Goal: Task Accomplishment & Management: Complete application form

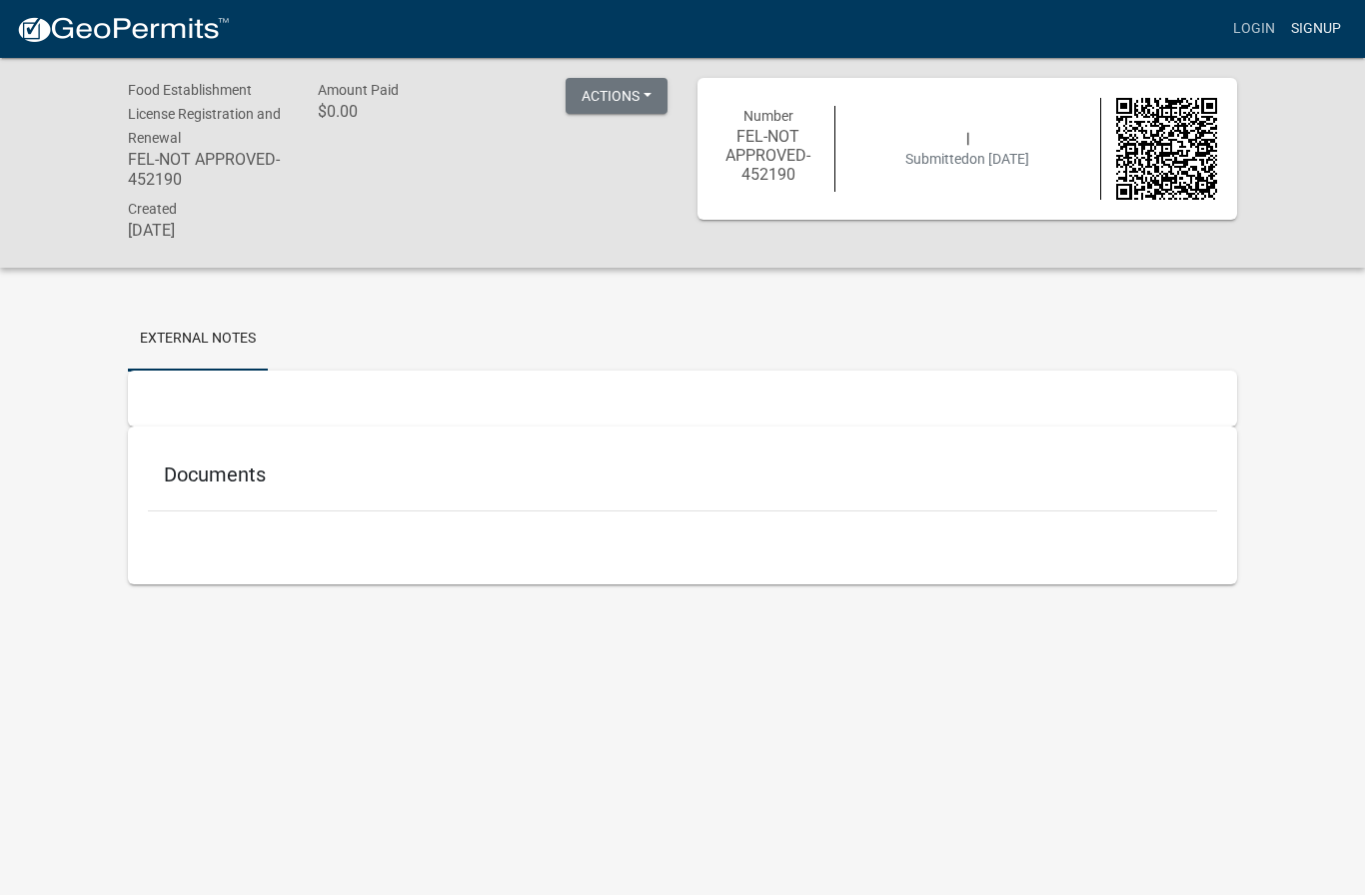
click at [1331, 24] on link "Signup" at bounding box center [1316, 29] width 66 height 38
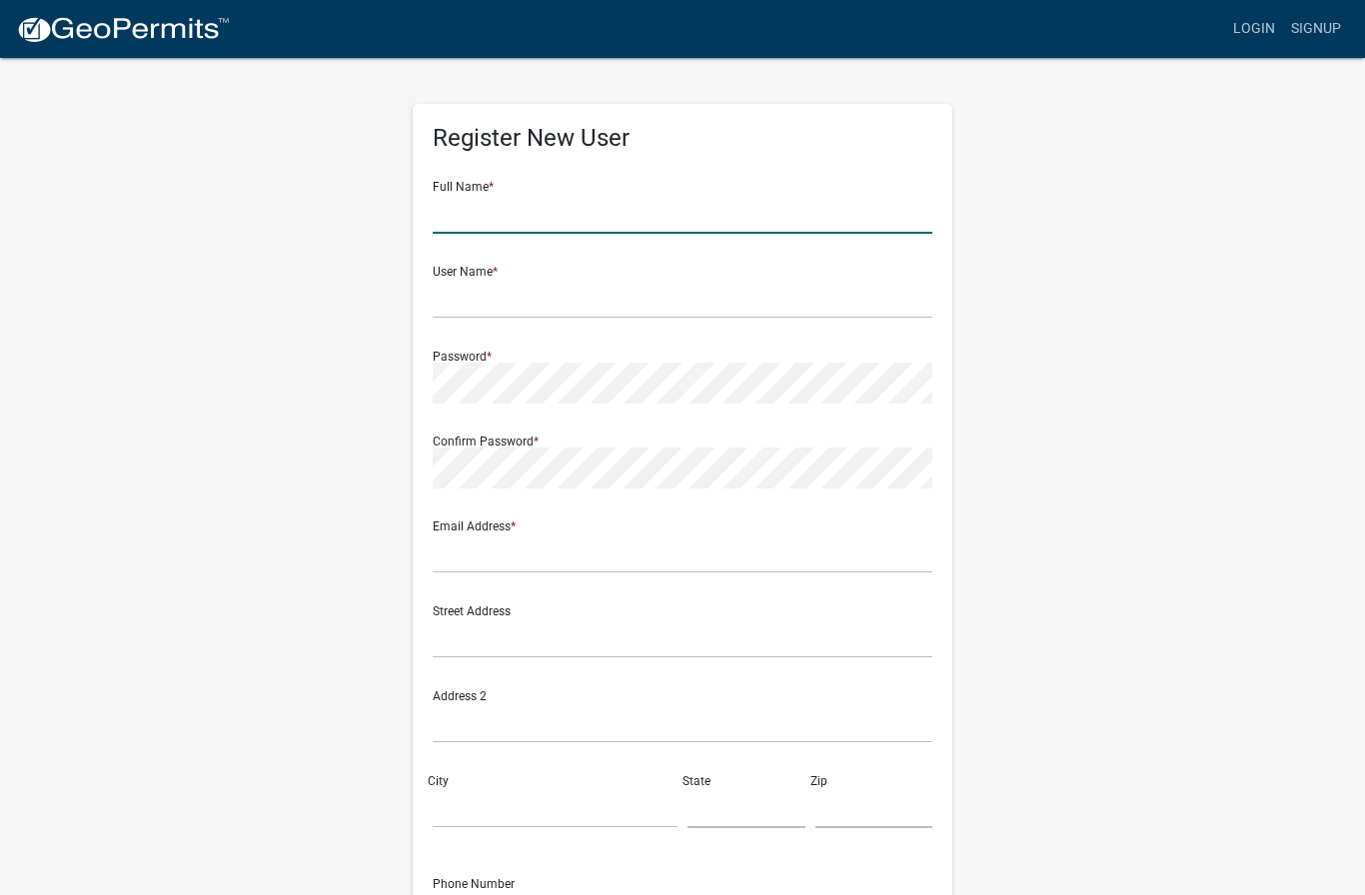
click at [843, 208] on input "text" at bounding box center [682, 213] width 499 height 41
click at [454, 214] on input "Ron Durst" at bounding box center [682, 213] width 499 height 41
type input "Ronald Durst"
click at [460, 297] on input "text" at bounding box center [682, 298] width 499 height 41
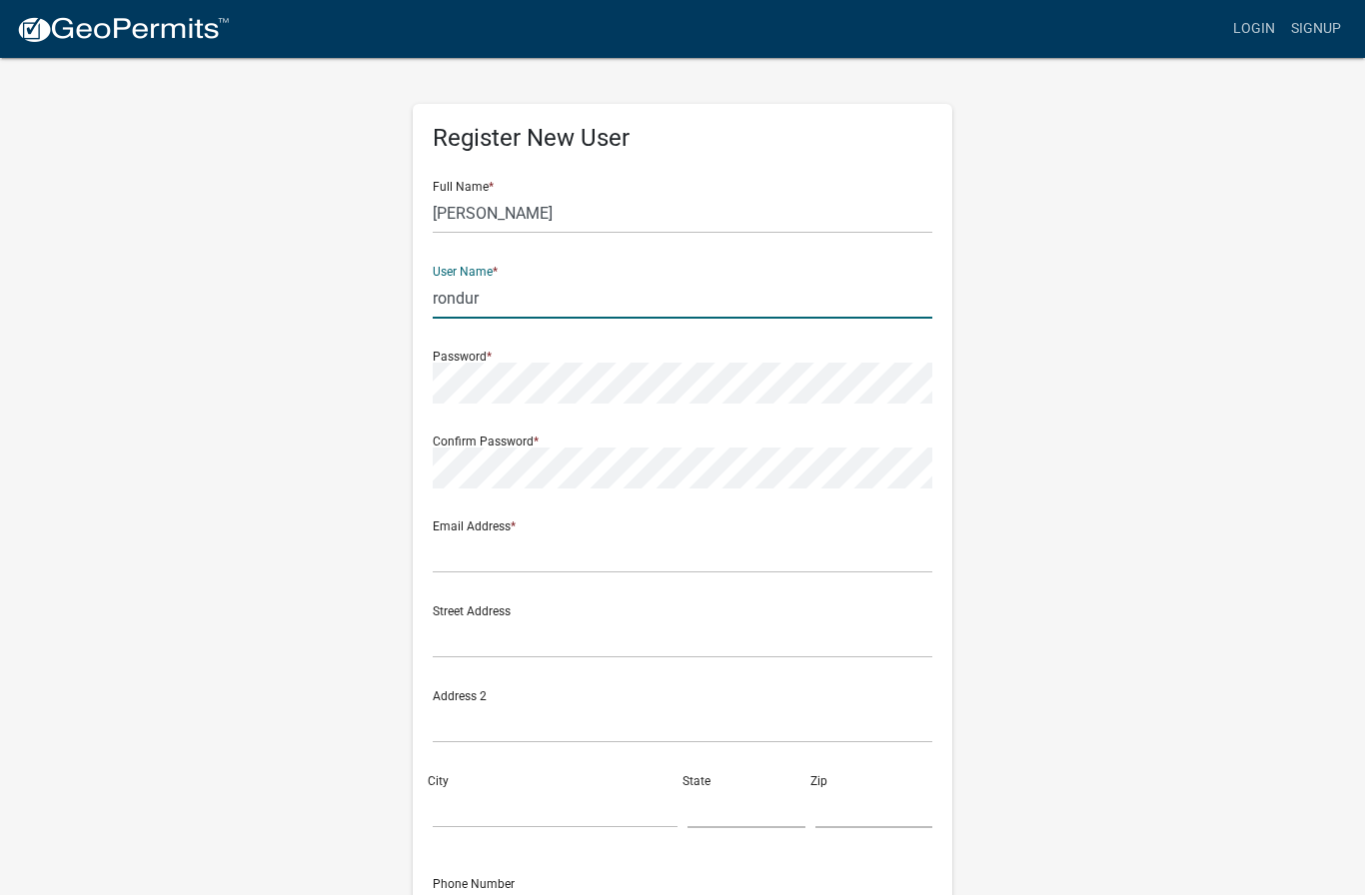
type input "rondur"
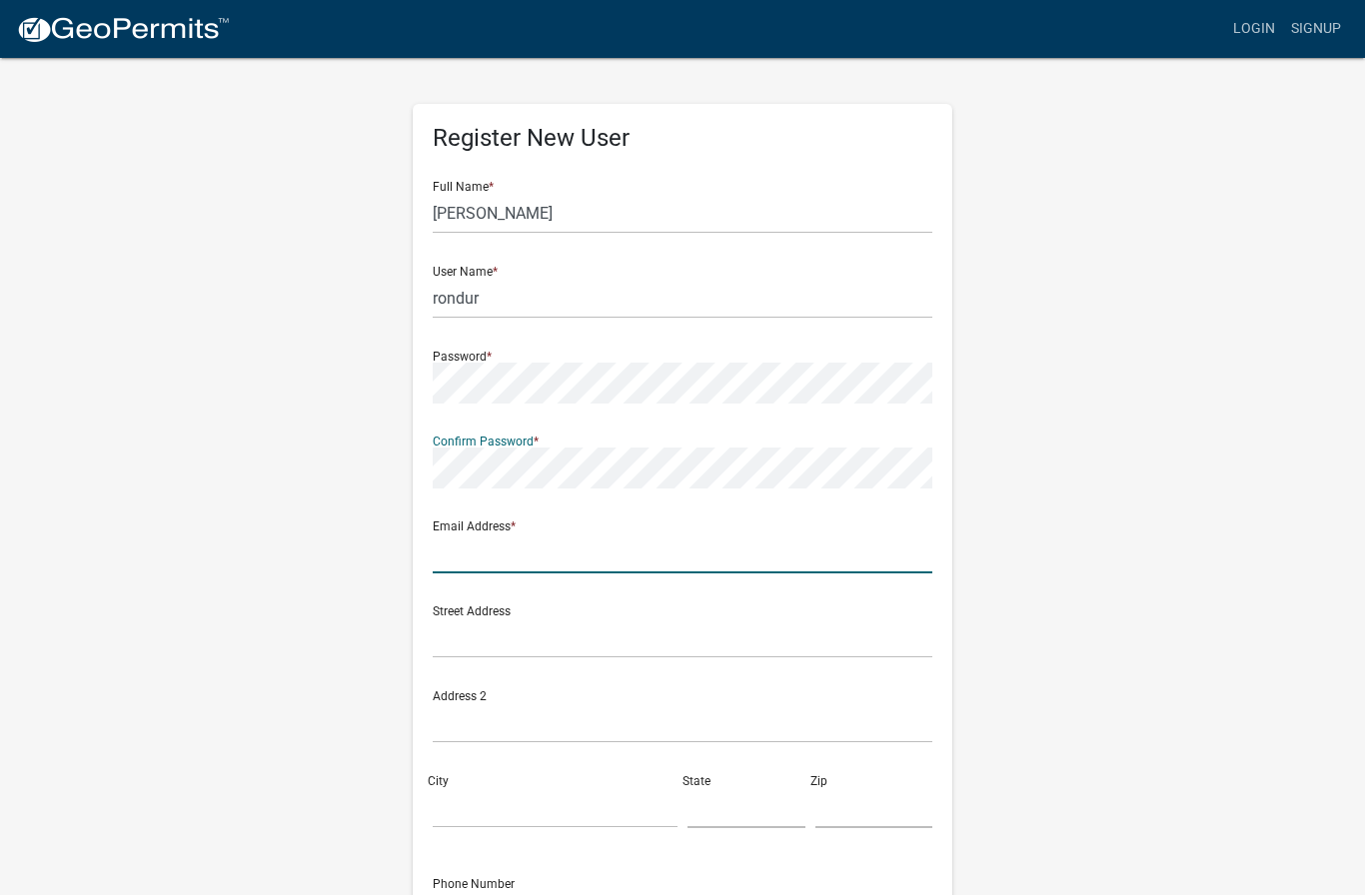
click at [816, 569] on input "text" at bounding box center [682, 552] width 499 height 41
type input "ron"
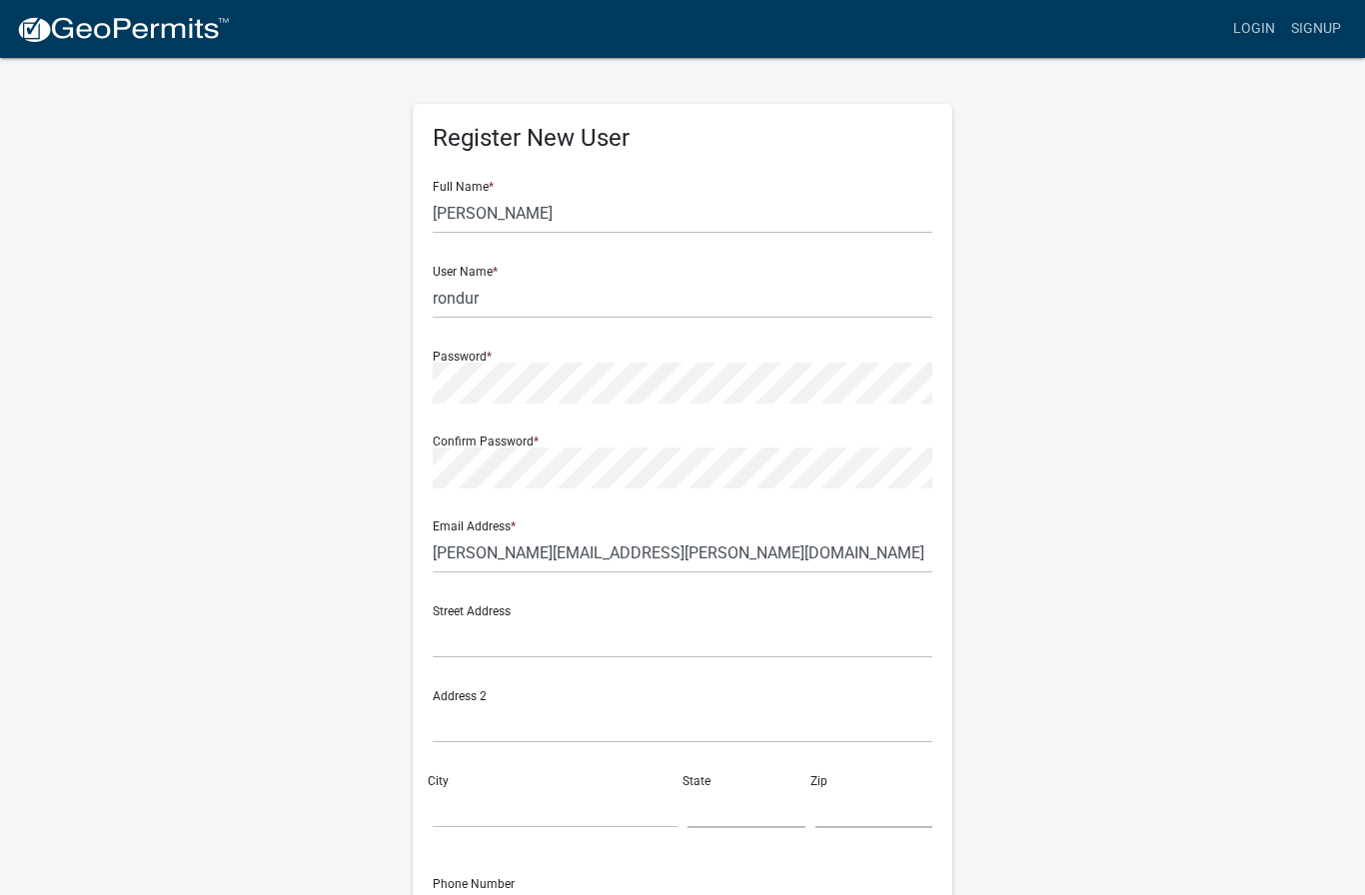
type input "ron.durst@icloud.com"
click at [462, 655] on input "text" at bounding box center [682, 637] width 499 height 41
type input "4231 N Conner Dr"
type input "Marion"
type input "IN"
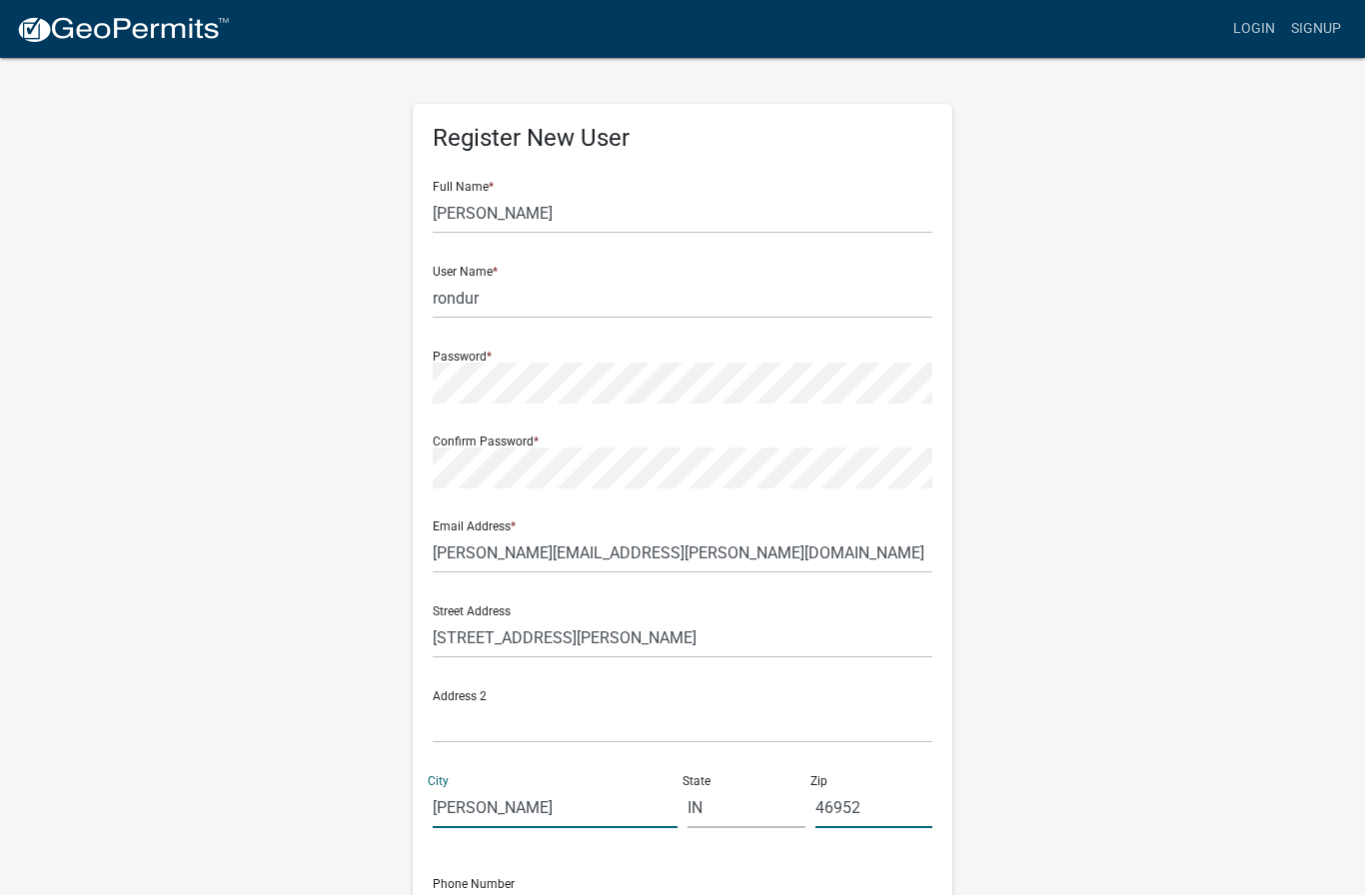
type input "46952"
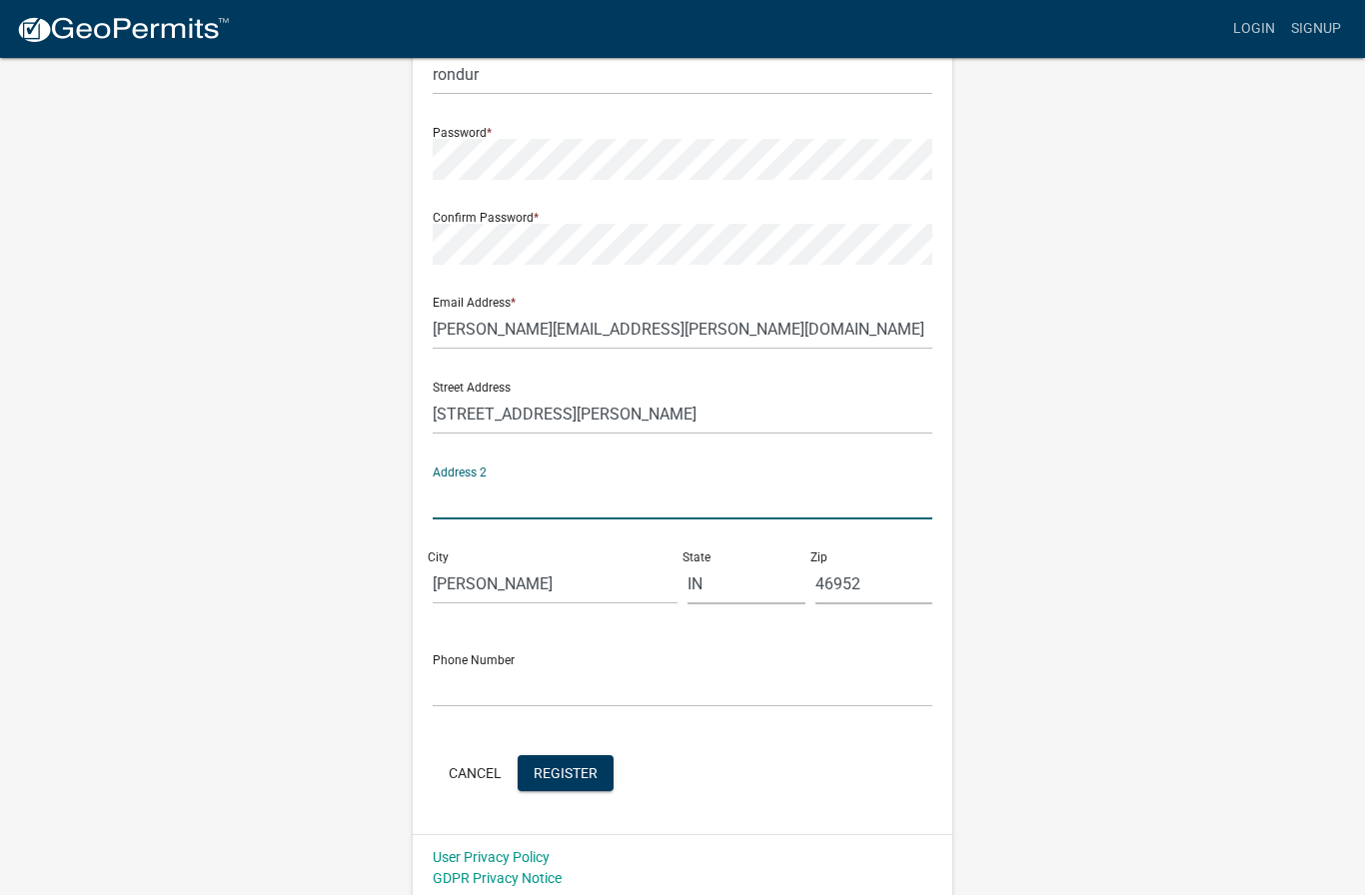
click at [455, 718] on form "Full Name * Ronald Durst User Name * rondur Password * Confirm Password * Email…" at bounding box center [682, 368] width 499 height 855
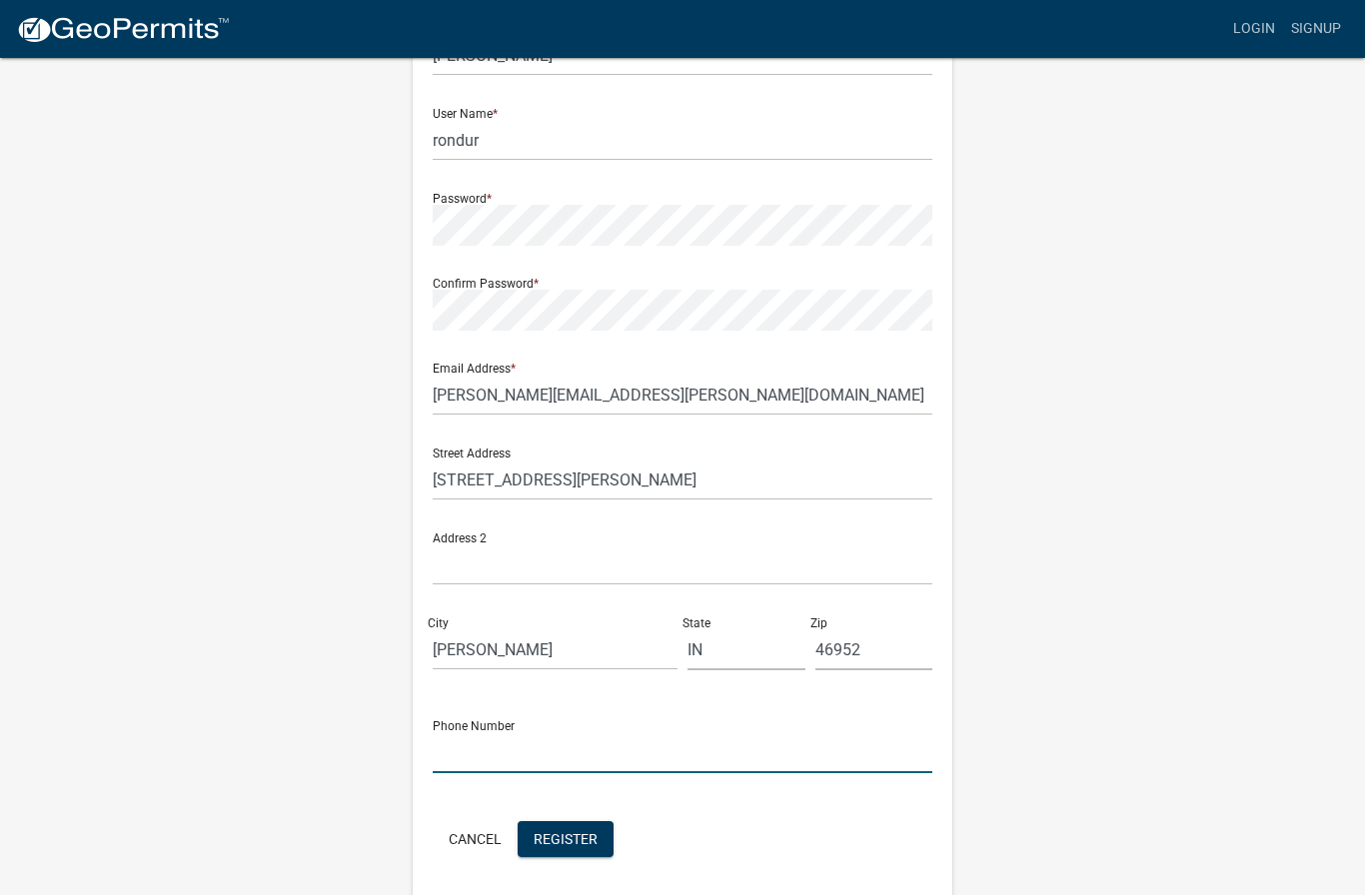
click at [454, 758] on input "text" at bounding box center [682, 752] width 499 height 41
type input "6168403390"
click at [539, 855] on button "Register" at bounding box center [565, 839] width 96 height 36
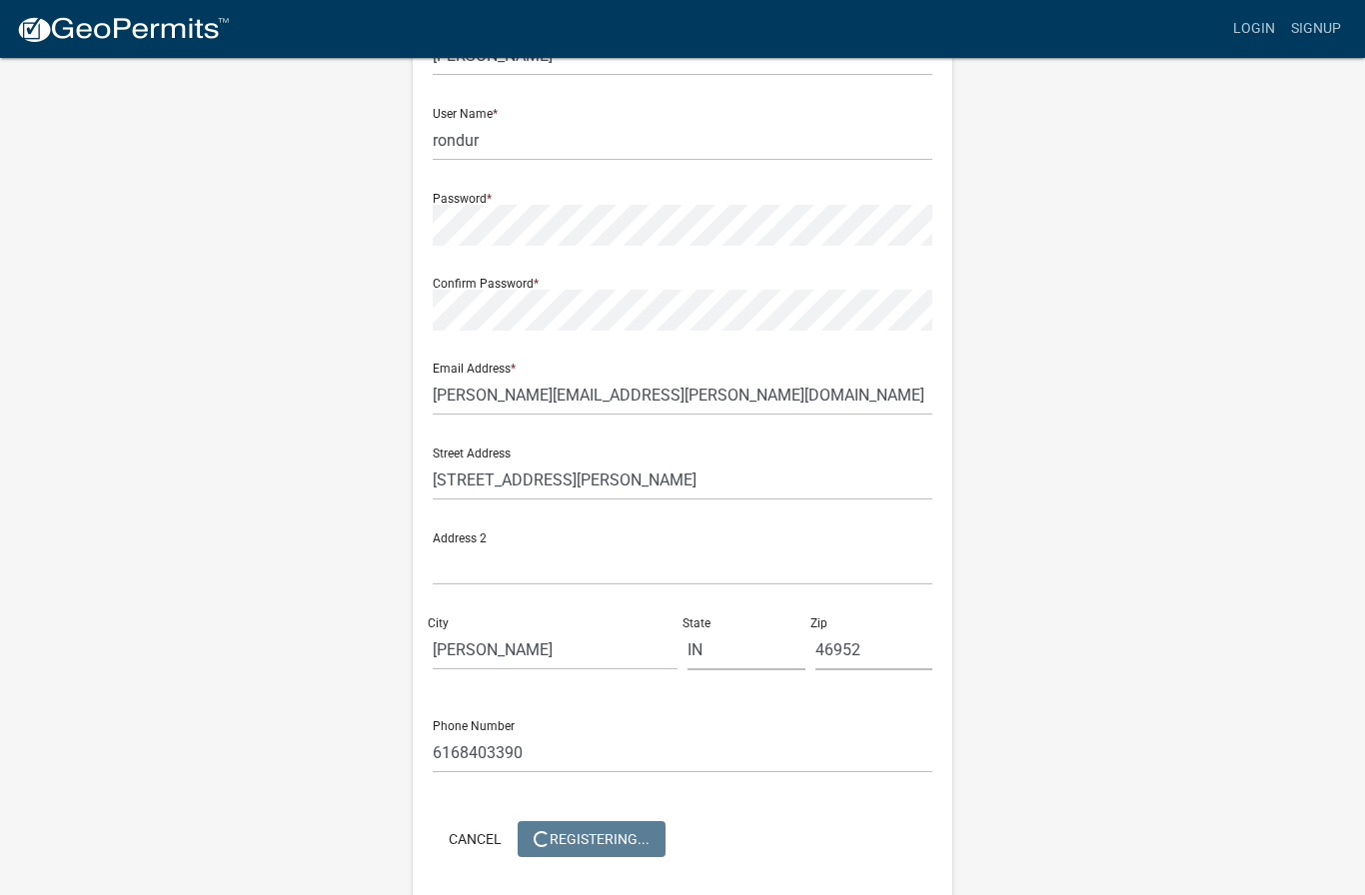
scroll to position [0, 0]
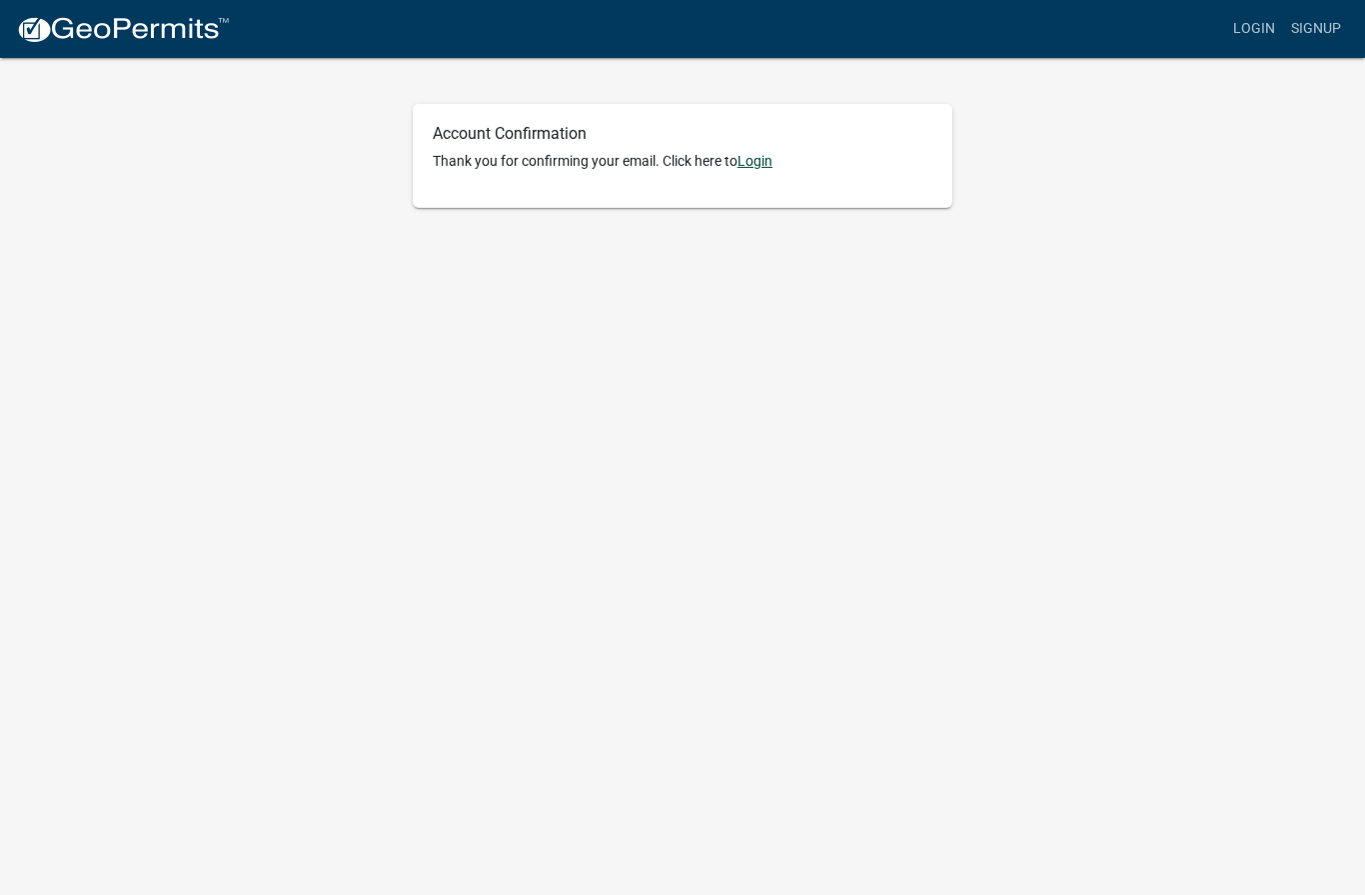
click at [751, 153] on link "Login" at bounding box center [754, 161] width 35 height 16
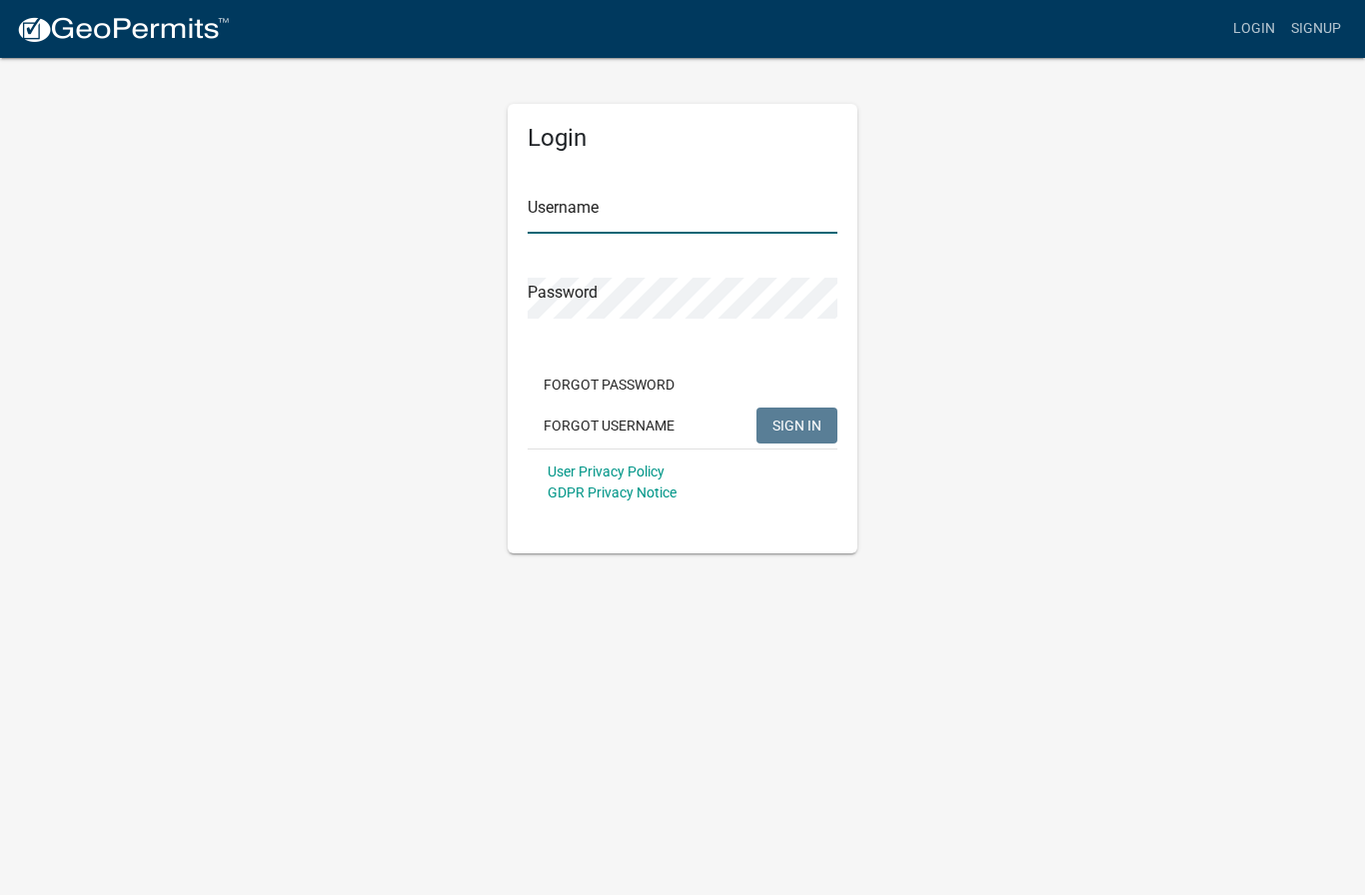
click at [731, 216] on input "Username" at bounding box center [682, 213] width 310 height 41
type input "Rondur"
click at [798, 414] on button "SIGN IN" at bounding box center [796, 426] width 81 height 36
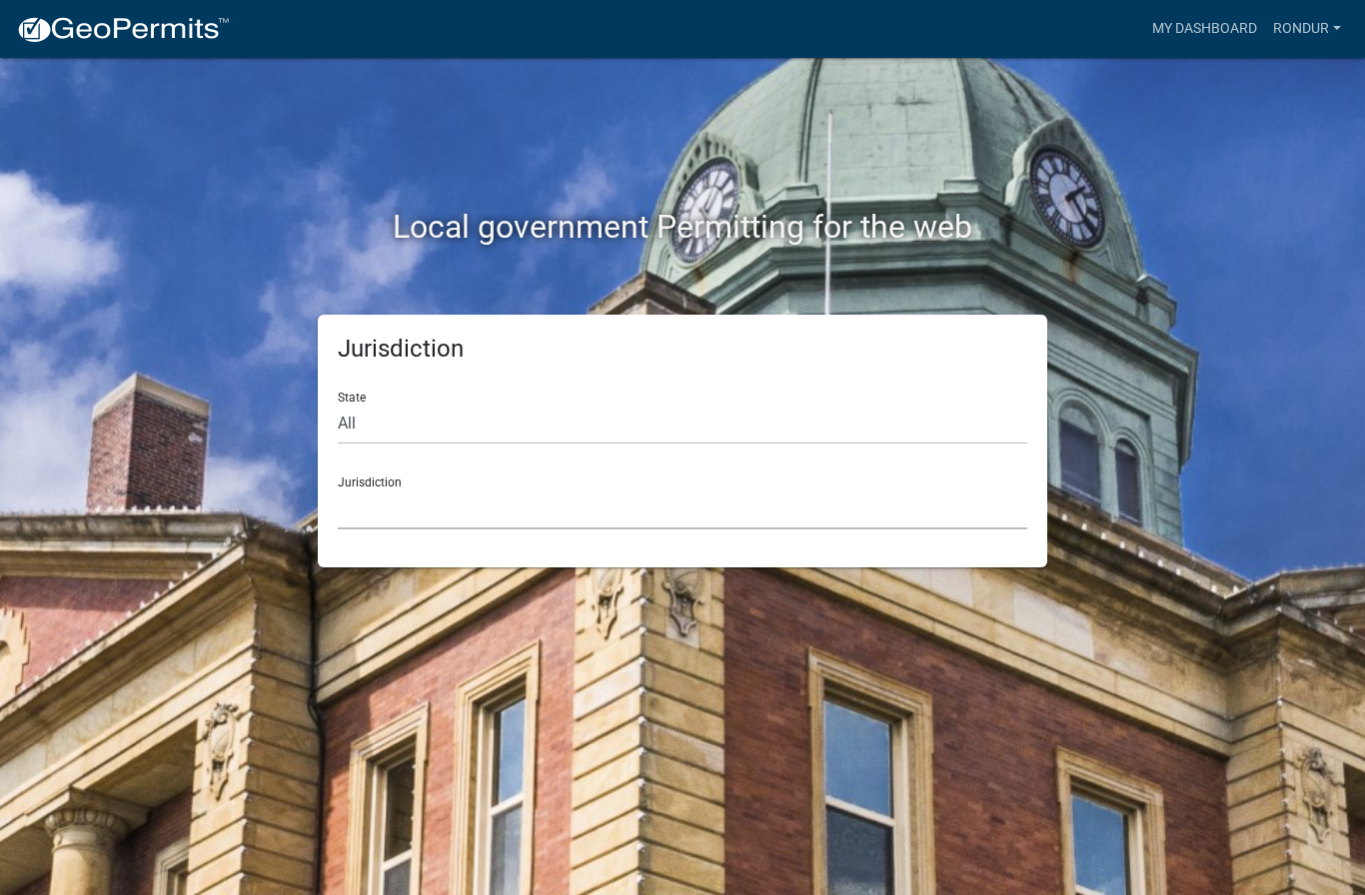
click at [911, 517] on select "[GEOGRAPHIC_DATA], [US_STATE] [GEOGRAPHIC_DATA], [US_STATE][PERSON_NAME][GEOGRA…" at bounding box center [682, 508] width 689 height 41
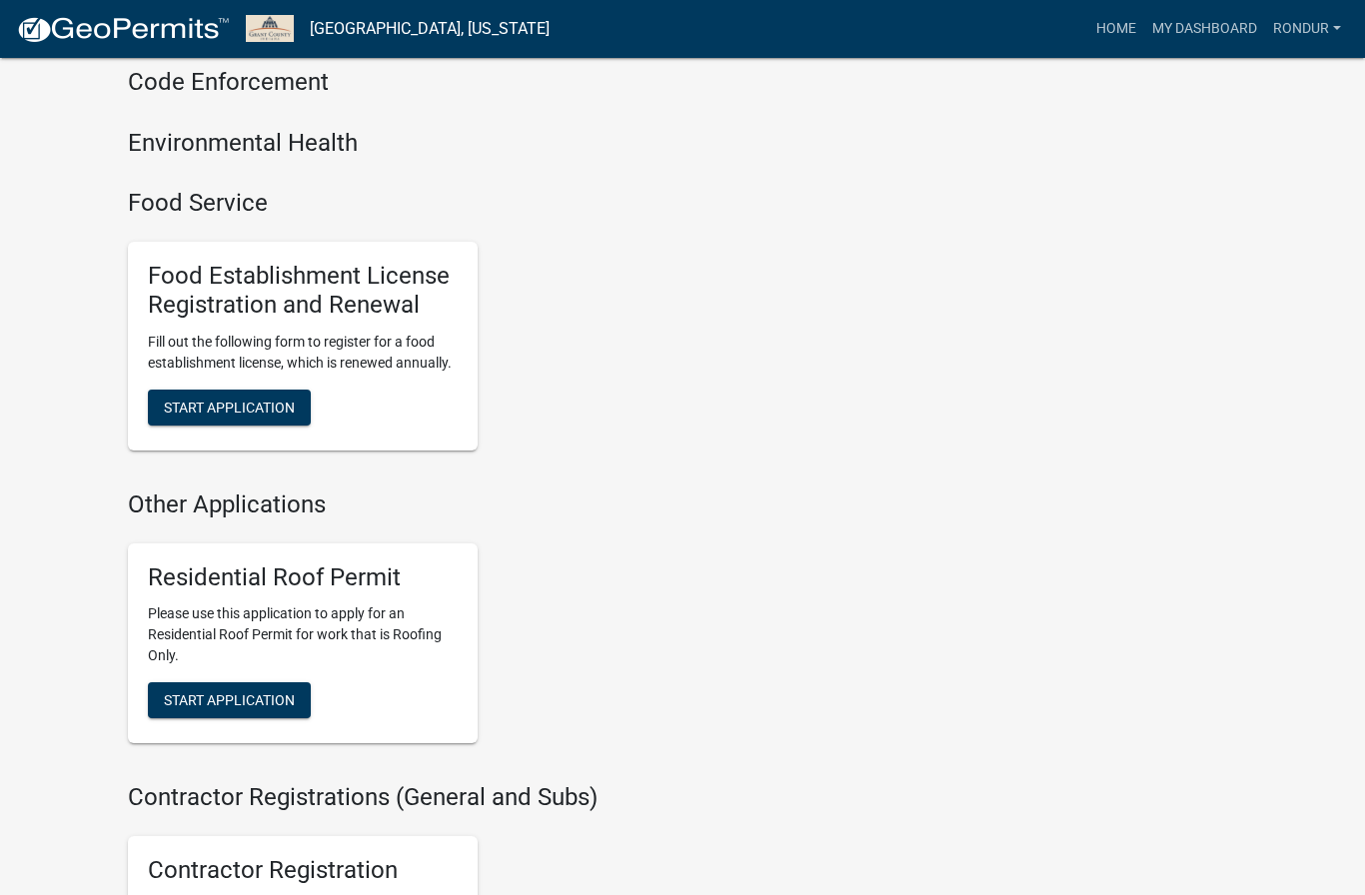
scroll to position [881, 0]
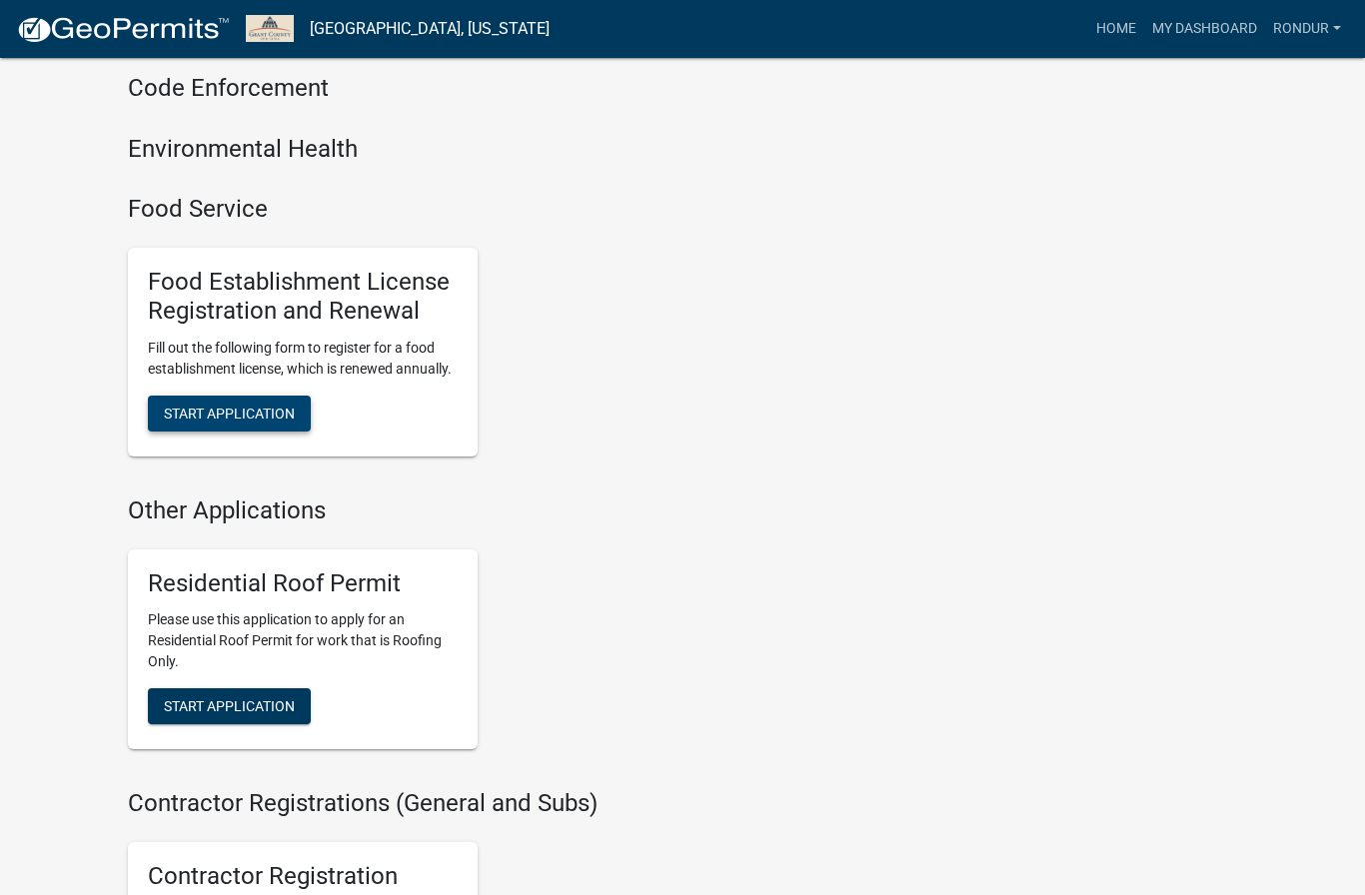
click at [199, 405] on span "Start Application" at bounding box center [229, 413] width 131 height 16
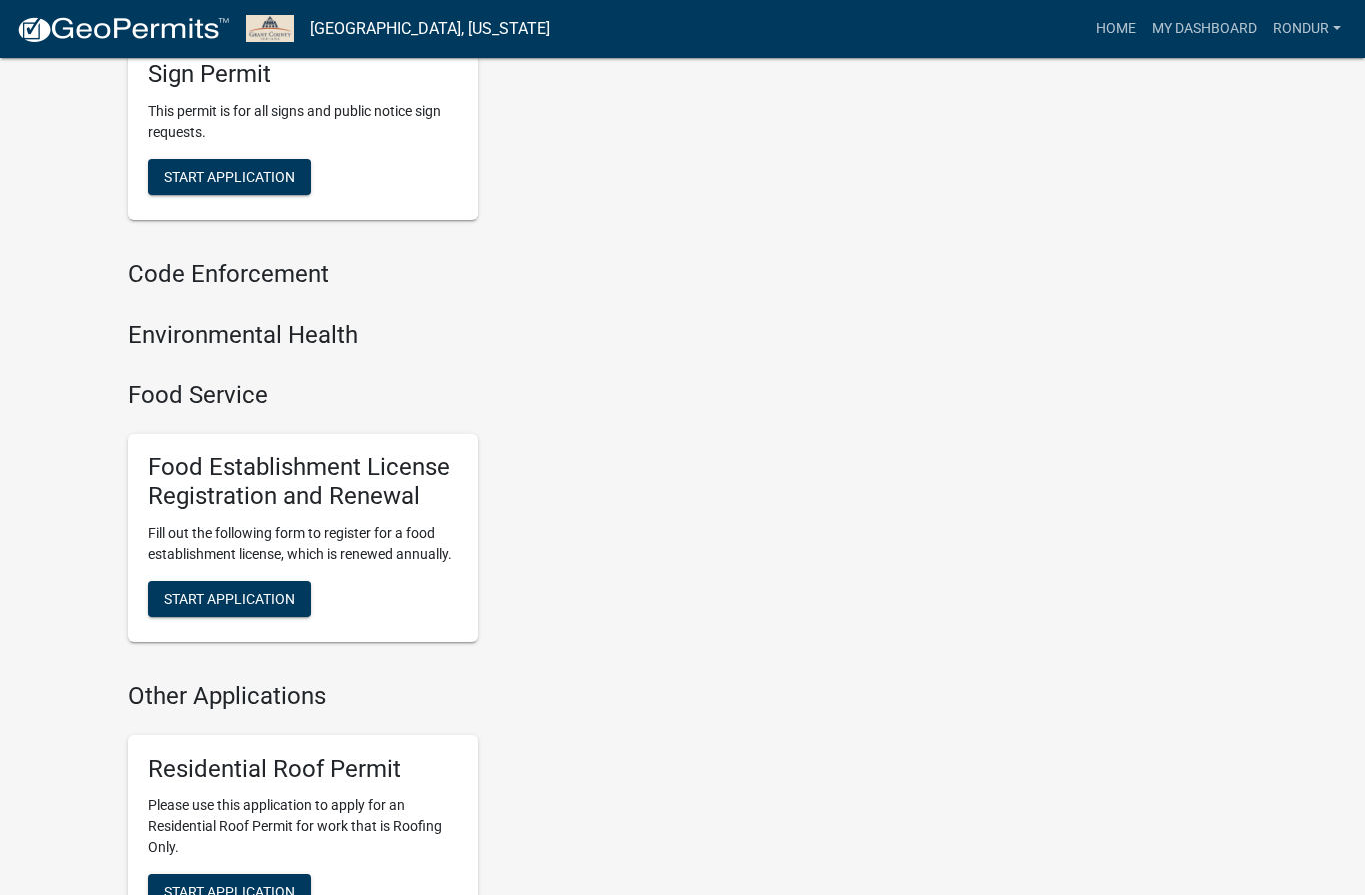
scroll to position [962, 0]
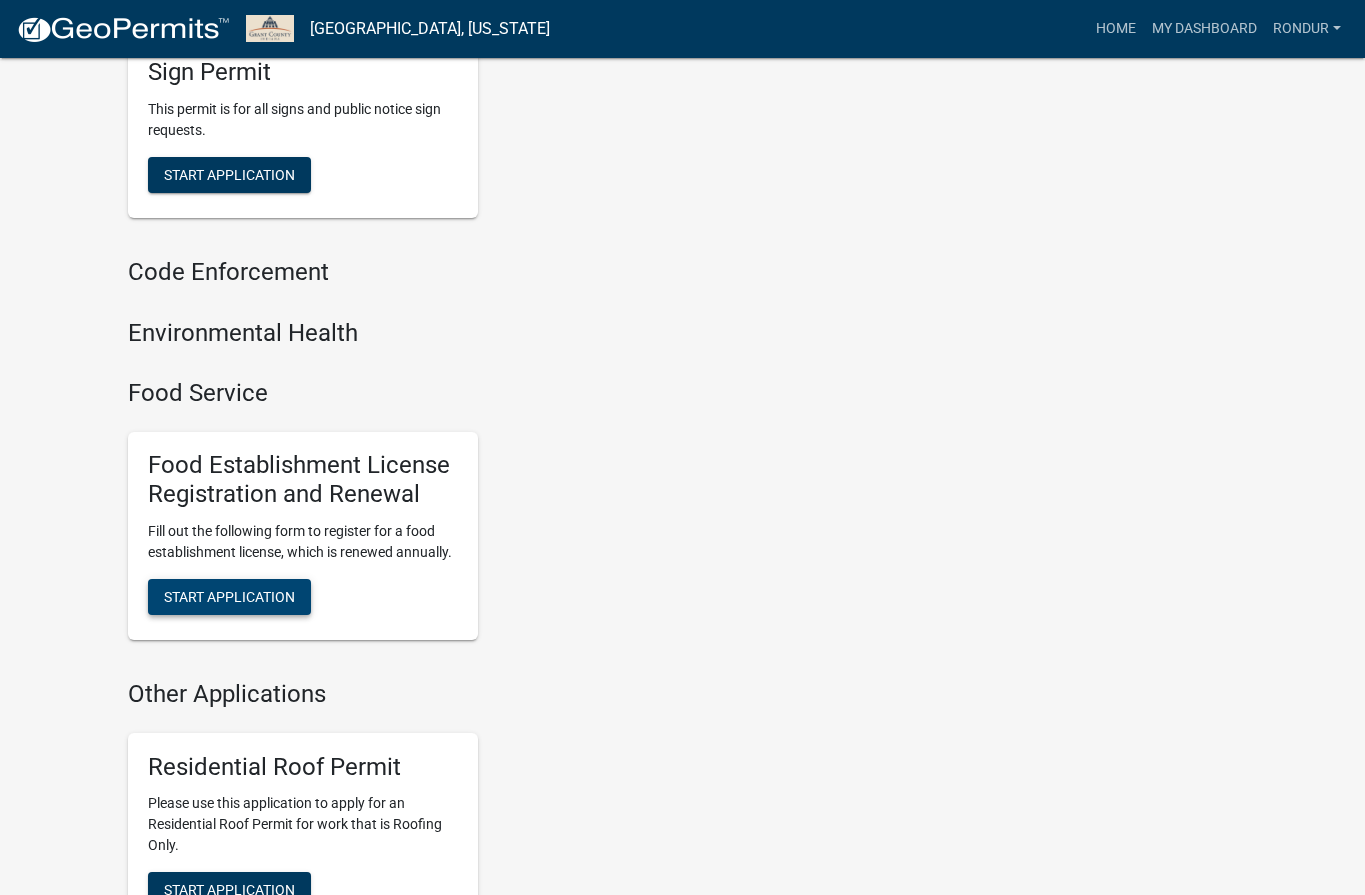
click at [216, 596] on button "Start Application" at bounding box center [229, 597] width 163 height 36
